Goal: Find contact information: Find contact information

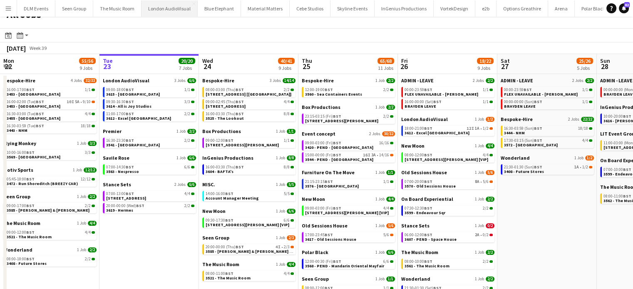
scroll to position [13, 0]
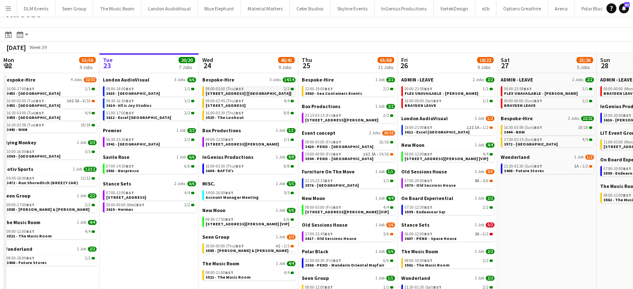
click at [271, 93] on link "08:00-03:00 (Thu) BST 2/2 [STREET_ADDRESS]]" at bounding box center [249, 91] width 88 height 10
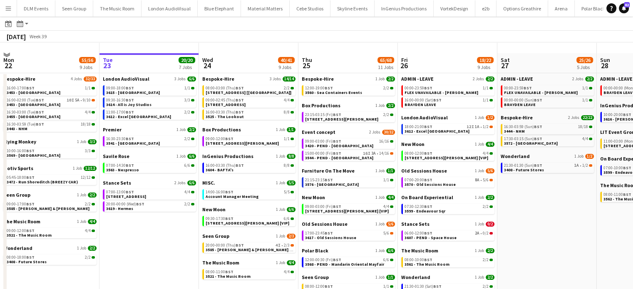
scroll to position [46, 0]
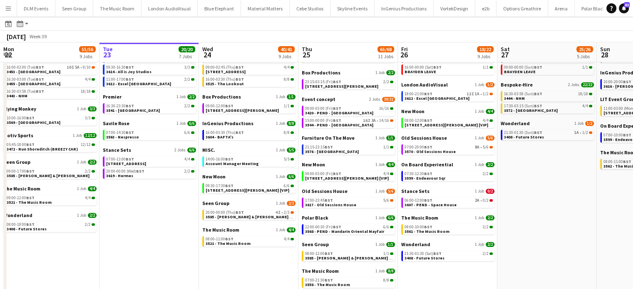
click at [274, 209] on app-calendar-brief-board "Seen Group 1 Job [DATE] 20:00-00:00 (Thu) BST 4I • 2/3 3585 - [PERSON_NAME] & […" at bounding box center [248, 210] width 93 height 20
click at [276, 214] on span "4I" at bounding box center [277, 212] width 5 height 4
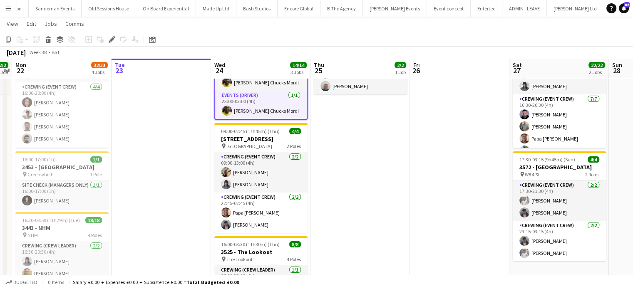
scroll to position [72, 0]
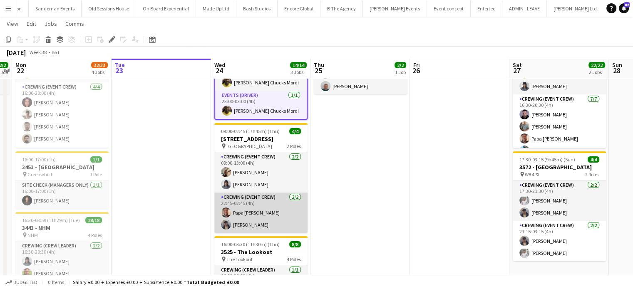
click at [260, 205] on app-card-role "Crewing (Event Crew) 2/2 22:45-02:45 (4h) Papa Opoku-Adjei William Connor" at bounding box center [260, 213] width 93 height 40
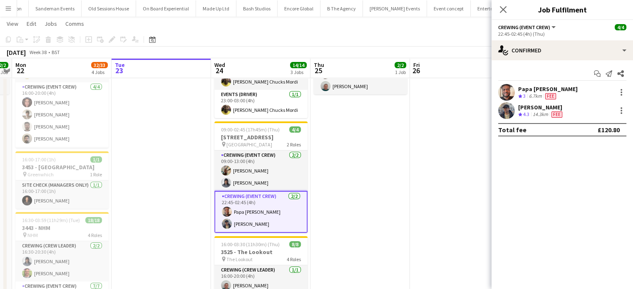
click at [533, 79] on div "Start chat Send notification Share" at bounding box center [562, 74] width 128 height 14
click at [534, 89] on div "Papa Opoku-Adjei" at bounding box center [547, 88] width 59 height 7
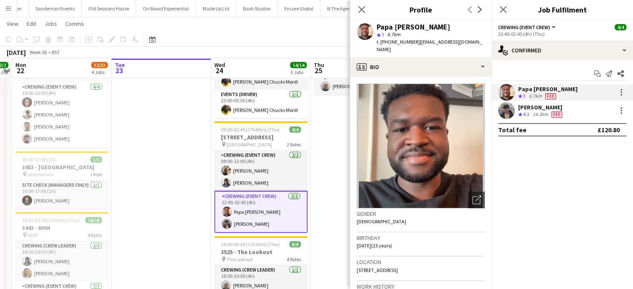
click at [419, 26] on div "Papa Opoku-Adjei" at bounding box center [413, 26] width 74 height 7
copy div "Papa Opoku-Adjei"
click at [411, 42] on span "t. +447480152787" at bounding box center [397, 42] width 43 height 6
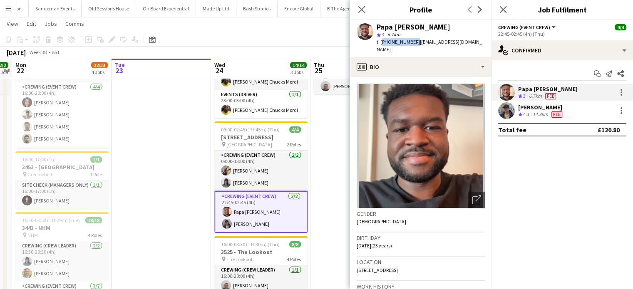
drag, startPoint x: 412, startPoint y: 42, endPoint x: 381, endPoint y: 45, distance: 31.8
click at [381, 45] on div "t. +447480152787 | papaoadjei@gmail.com" at bounding box center [430, 45] width 108 height 15
copy span "+447480152787"
click at [533, 109] on div "William Connor" at bounding box center [541, 107] width 46 height 7
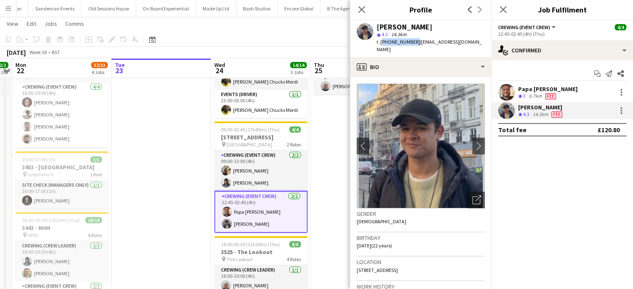
drag, startPoint x: 412, startPoint y: 42, endPoint x: 381, endPoint y: 42, distance: 30.8
click at [381, 42] on span "t. +447741467426" at bounding box center [397, 42] width 43 height 6
copy span "+447741467426"
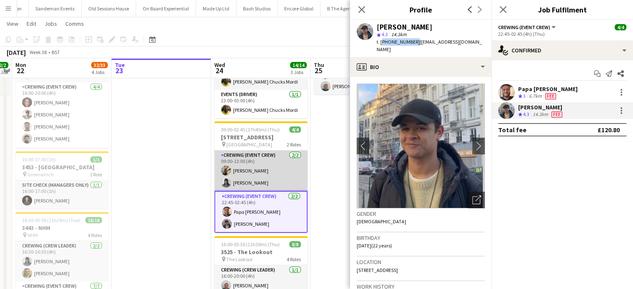
click at [237, 157] on app-card-role "Crewing (Event Crew) 2/2 09:00-13:00 (4h) Stephon Johnson Kaine Caldeira" at bounding box center [260, 171] width 93 height 40
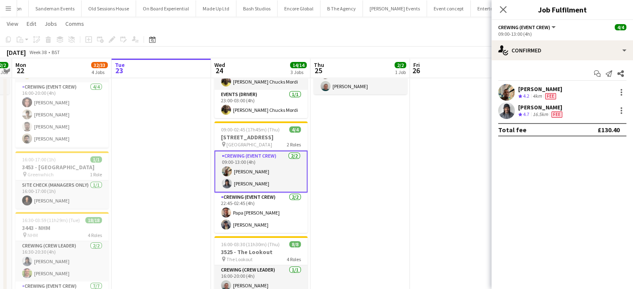
click at [534, 88] on div "Stephon Johnson" at bounding box center [540, 88] width 44 height 7
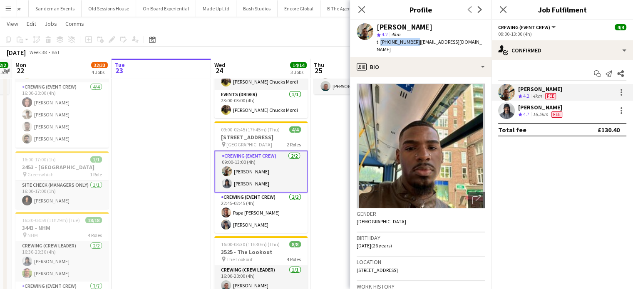
drag, startPoint x: 411, startPoint y: 42, endPoint x: 380, endPoint y: 46, distance: 31.4
click at [380, 46] on div "Stephon Johnson star 4.2 4km t. +447951879132 | stephonjohnson876@gmail.com" at bounding box center [420, 38] width 141 height 37
copy span "+447951879132"
click at [545, 112] on div "16.5km" at bounding box center [540, 114] width 19 height 7
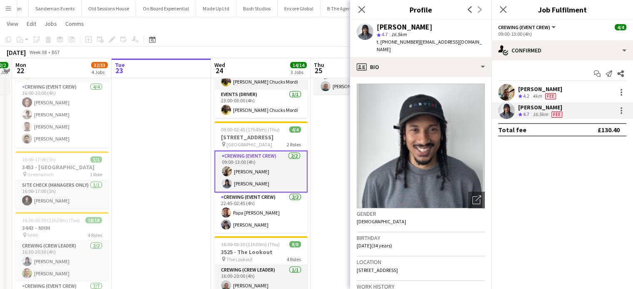
copy span "4407507381322"
drag, startPoint x: 414, startPoint y: 41, endPoint x: 381, endPoint y: 40, distance: 33.3
click at [381, 40] on span "t. +4407507381322" at bounding box center [397, 42] width 43 height 6
copy span "+4407507381322"
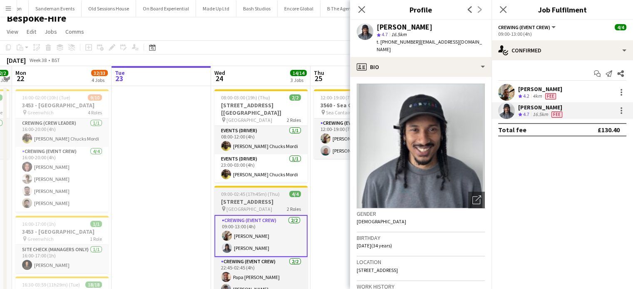
scroll to position [7, 0]
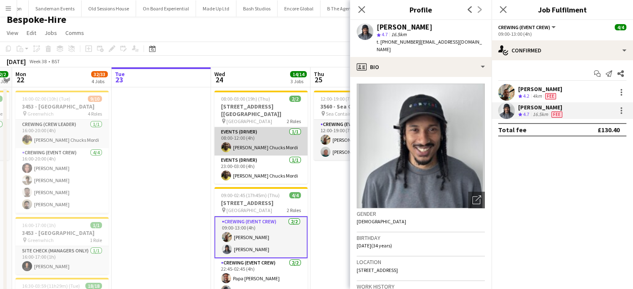
click at [282, 133] on app-card-role "Events (Driver) 1/1 08:00-12:00 (4h) Alphonsus Chucks Mordi" at bounding box center [260, 141] width 93 height 28
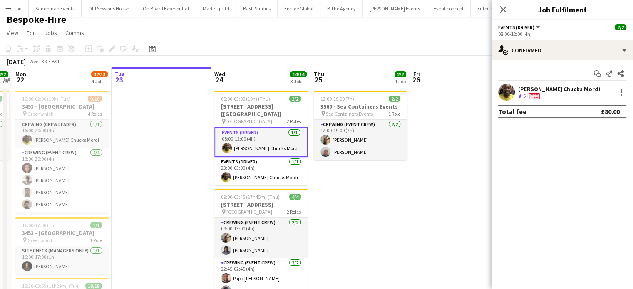
click at [511, 84] on div at bounding box center [506, 92] width 17 height 17
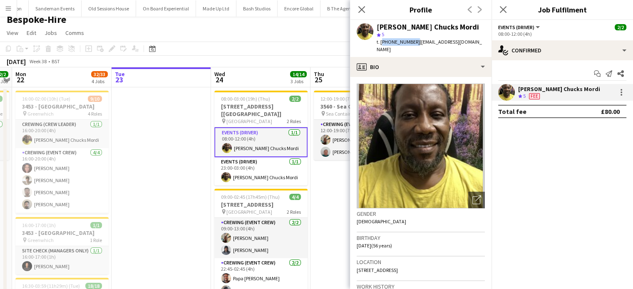
drag, startPoint x: 412, startPoint y: 41, endPoint x: 380, endPoint y: 45, distance: 32.3
click at [380, 45] on div "t. +447805926328 | cmordi21814@gmail.com" at bounding box center [430, 45] width 108 height 15
copy span "+447805926328"
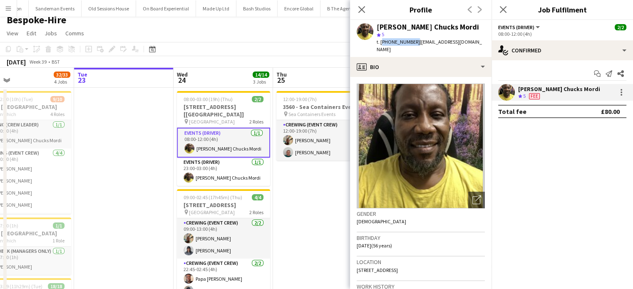
scroll to position [5, 0]
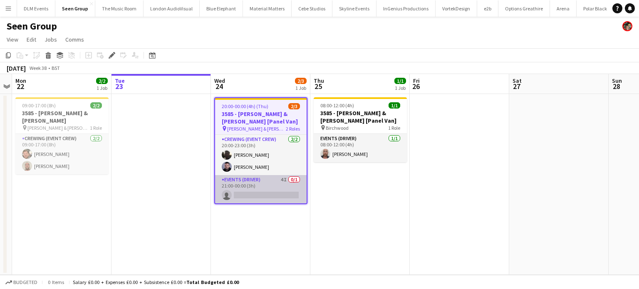
click at [267, 182] on app-card-role "Events (Driver) 4I 0/1 21:00-00:00 (3h) single-neutral-actions" at bounding box center [260, 189] width 91 height 28
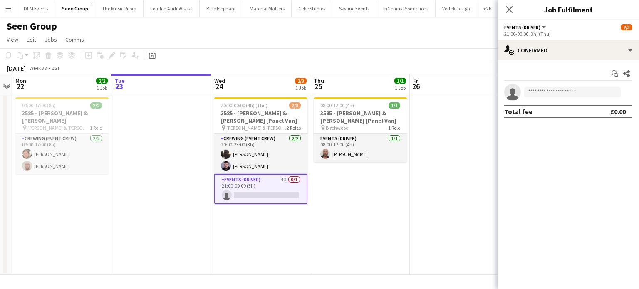
click at [281, 183] on app-card-role "Events (Driver) 4I 0/1 21:00-00:00 (3h) single-neutral-actions" at bounding box center [260, 189] width 93 height 30
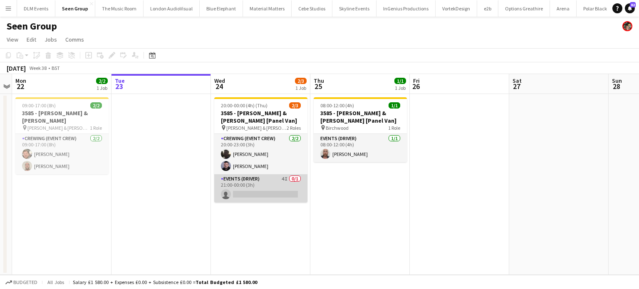
click at [281, 183] on app-card-role "Events (Driver) 4I 0/1 21:00-00:00 (3h) single-neutral-actions" at bounding box center [260, 188] width 93 height 28
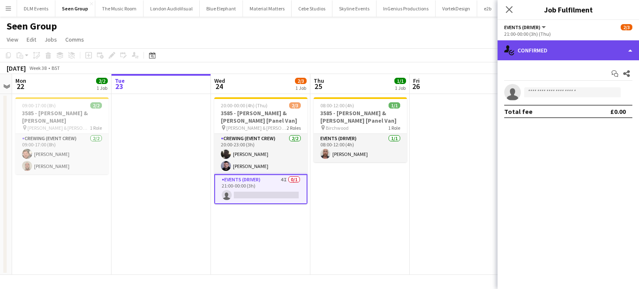
click at [566, 54] on div "single-neutral-actions-check-2 Confirmed" at bounding box center [567, 50] width 141 height 20
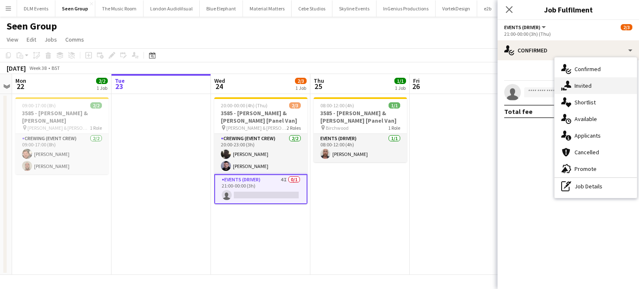
click at [578, 81] on div "single-neutral-actions-share-1 Invited" at bounding box center [595, 85] width 82 height 17
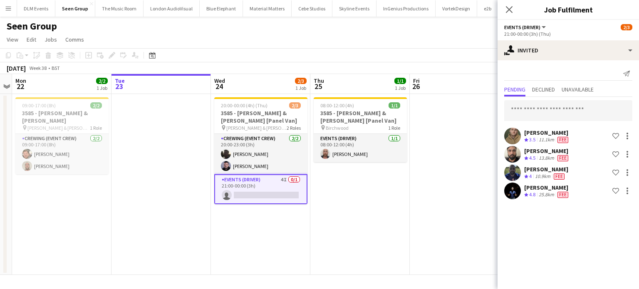
click at [369, 225] on app-date-cell "08:00-12:00 (4h) 1/1 3585 - Williams & Hirst [Panel Van] pin Birchwood 1 Role E…" at bounding box center [359, 184] width 99 height 181
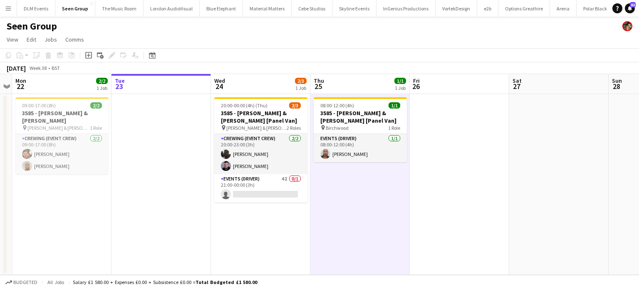
click at [282, 222] on app-date-cell "20:00-00:00 (4h) (Thu) 2/3 3585 - Williams & Hirst [Panel Van] pin Williams & H…" at bounding box center [260, 184] width 99 height 181
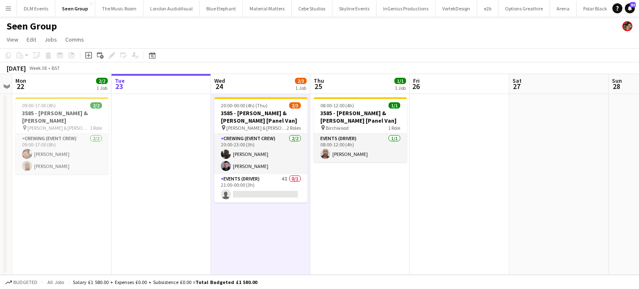
click at [175, 150] on app-date-cell at bounding box center [160, 184] width 99 height 181
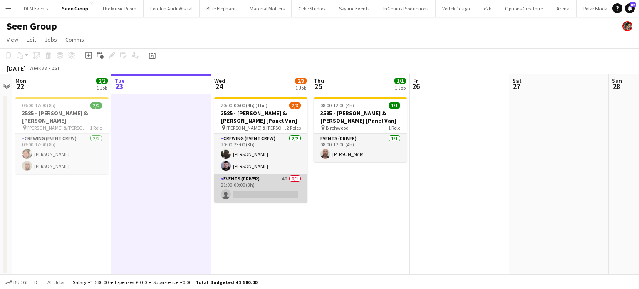
click at [250, 196] on app-card-role "Events (Driver) 4I 0/1 21:00-00:00 (3h) single-neutral-actions" at bounding box center [260, 188] width 93 height 28
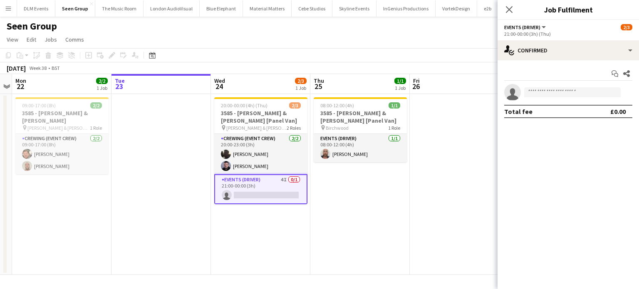
click at [271, 181] on app-card-role "Events (Driver) 4I 0/1 21:00-00:00 (3h) single-neutral-actions" at bounding box center [260, 189] width 93 height 30
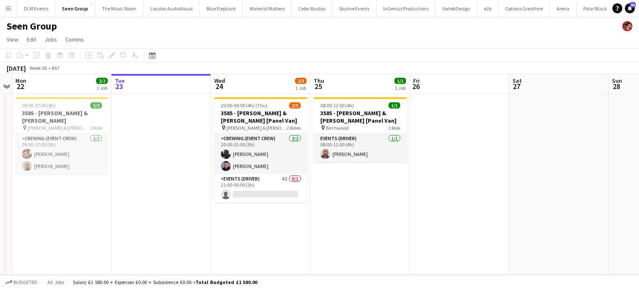
click at [285, 247] on app-date-cell "20:00-00:00 (4h) (Thu) 2/3 3585 - Williams & Hirst [Panel Van] pin Williams & H…" at bounding box center [260, 184] width 99 height 181
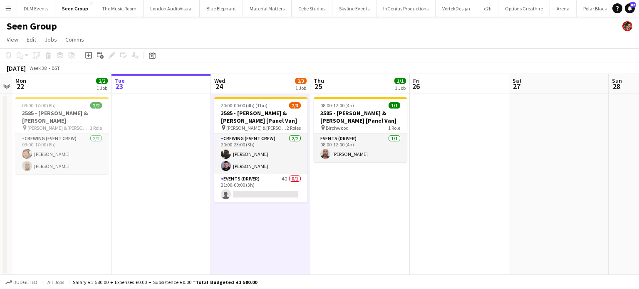
click at [271, 237] on app-date-cell "20:00-00:00 (4h) (Thu) 2/3 3585 - Williams & Hirst [Panel Van] pin Williams & H…" at bounding box center [260, 184] width 99 height 181
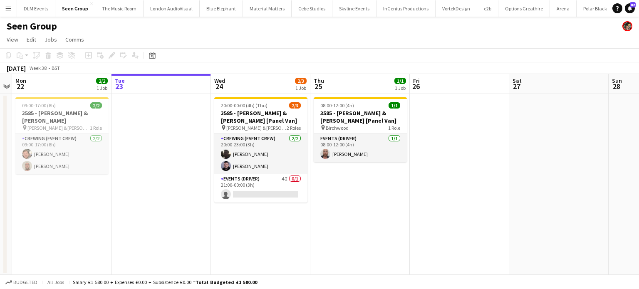
click at [349, 218] on app-date-cell "08:00-12:00 (4h) 1/1 3585 - Williams & Hirst [Panel Van] pin Birchwood 1 Role E…" at bounding box center [359, 184] width 99 height 181
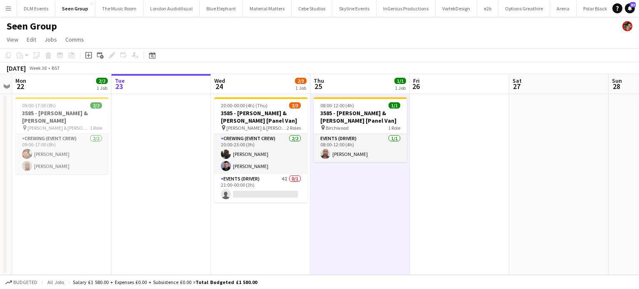
click at [349, 218] on app-date-cell "08:00-12:00 (4h) 1/1 3585 - Williams & Hirst [Panel Van] pin Birchwood 1 Role E…" at bounding box center [359, 184] width 99 height 181
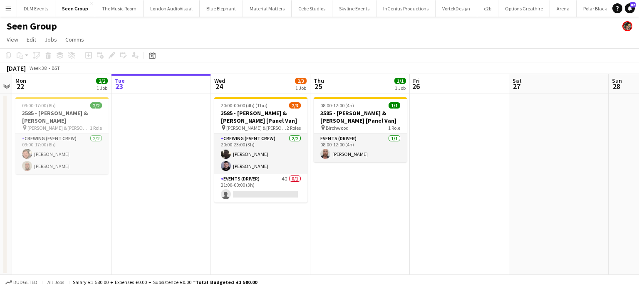
click at [267, 223] on app-date-cell "20:00-00:00 (4h) (Thu) 2/3 3585 - Williams & Hirst [Panel Van] pin Williams & H…" at bounding box center [260, 184] width 99 height 181
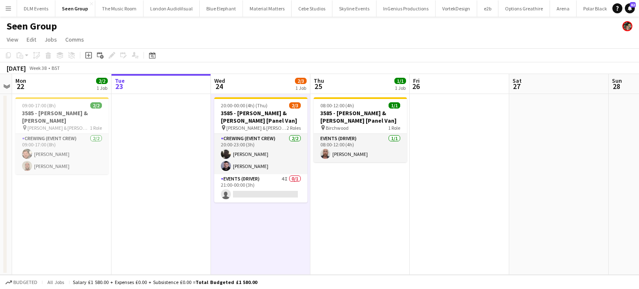
click at [263, 224] on app-date-cell "20:00-00:00 (4h) (Thu) 2/3 3585 - Williams & Hirst [Panel Van] pin Williams & H…" at bounding box center [260, 184] width 99 height 181
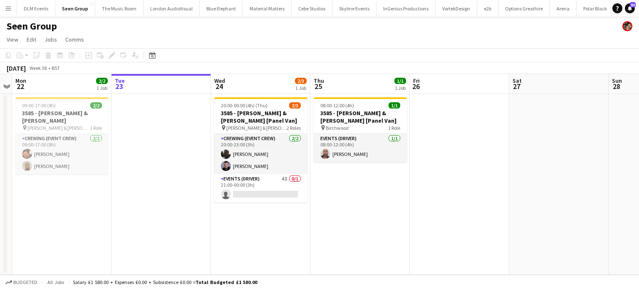
click at [258, 218] on app-date-cell "20:00-00:00 (4h) (Thu) 2/3 3585 - Williams & Hirst [Panel Van] pin Williams & H…" at bounding box center [260, 184] width 99 height 181
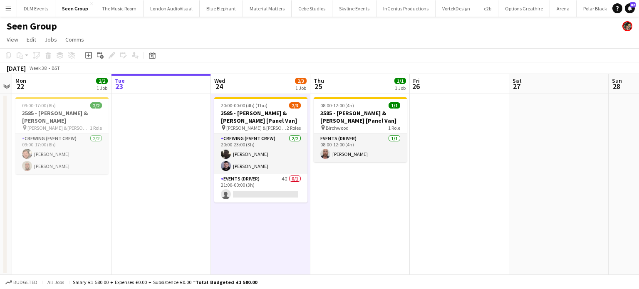
click at [258, 220] on app-date-cell "20:00-00:00 (4h) (Thu) 2/3 3585 - Williams & Hirst [Panel Van] pin Williams & H…" at bounding box center [260, 184] width 99 height 181
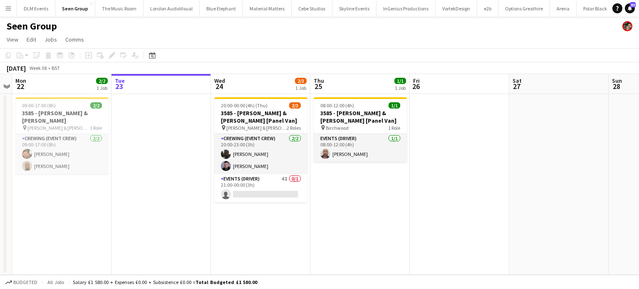
click at [356, 203] on app-date-cell "08:00-12:00 (4h) 1/1 3585 - Williams & Hirst [Panel Van] pin Birchwood 1 Role E…" at bounding box center [359, 184] width 99 height 181
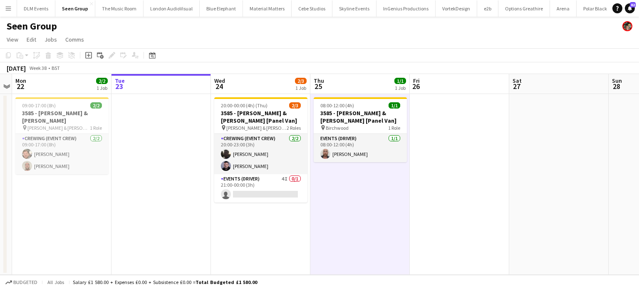
click at [356, 203] on app-date-cell "08:00-12:00 (4h) 1/1 3585 - Williams & Hirst [Panel Van] pin Birchwood 1 Role E…" at bounding box center [359, 184] width 99 height 181
